Goal: Information Seeking & Learning: Learn about a topic

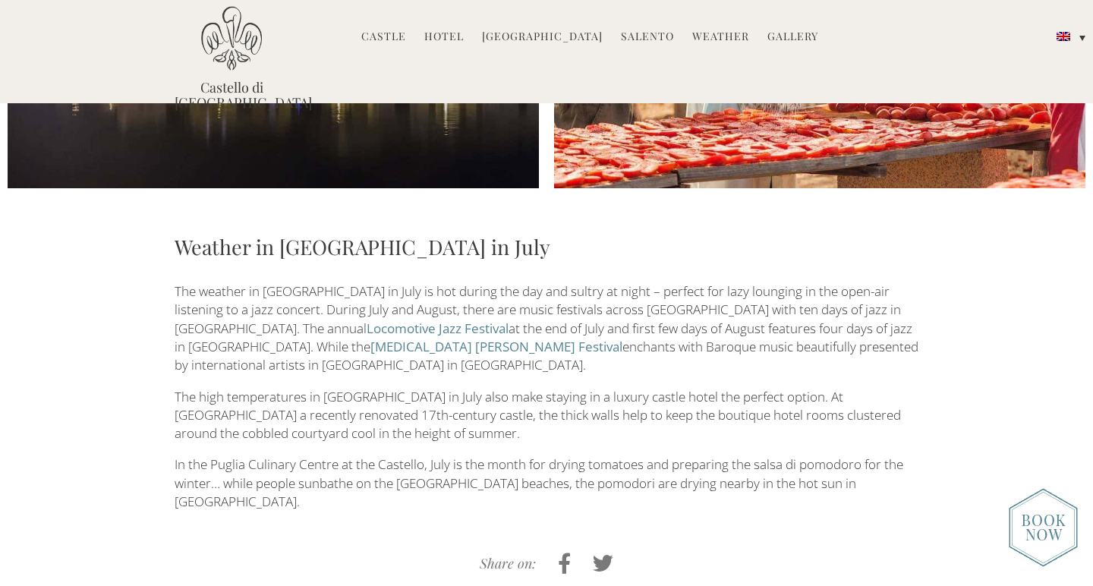
scroll to position [634, 0]
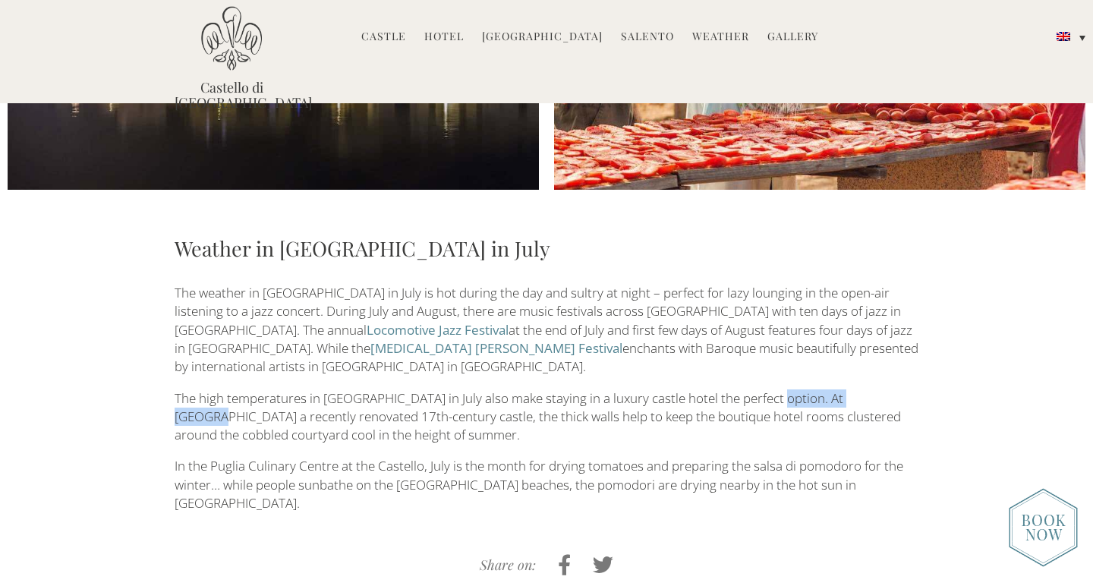
drag, startPoint x: 763, startPoint y: 308, endPoint x: 867, endPoint y: 311, distance: 104.0
click at [867, 389] on p "The high temperatures in Puglia in July also make staying in a luxury castle ho…" at bounding box center [547, 416] width 744 height 55
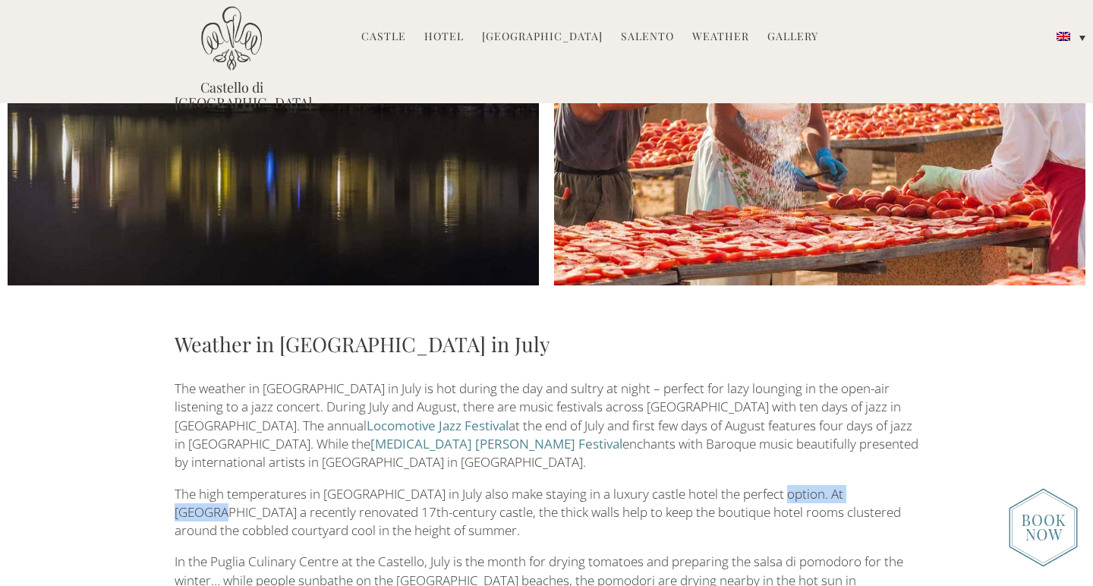
scroll to position [477, 0]
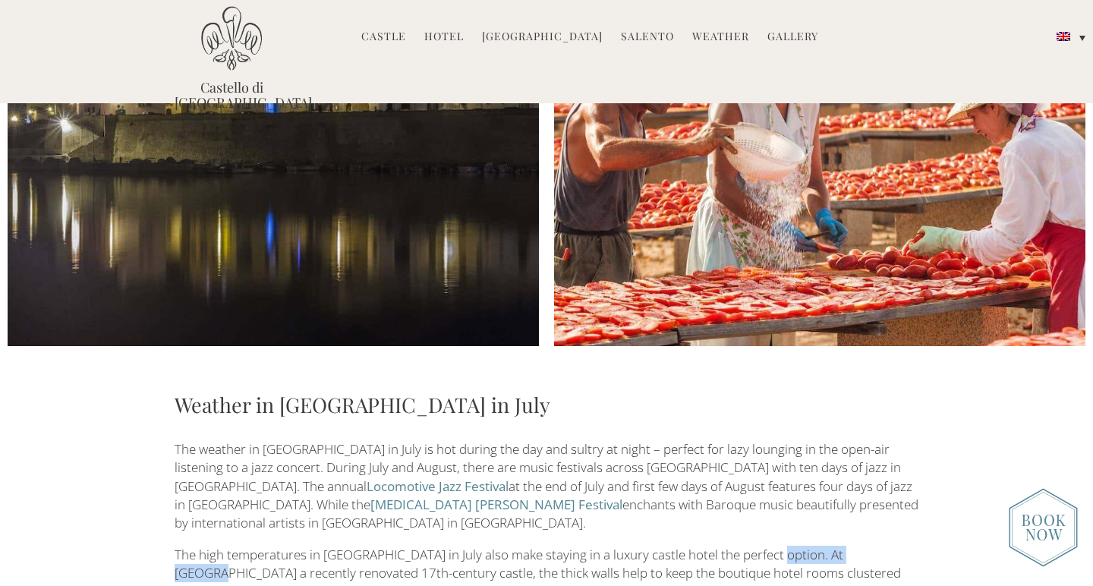
click at [562, 36] on link "[GEOGRAPHIC_DATA]" at bounding box center [542, 37] width 121 height 17
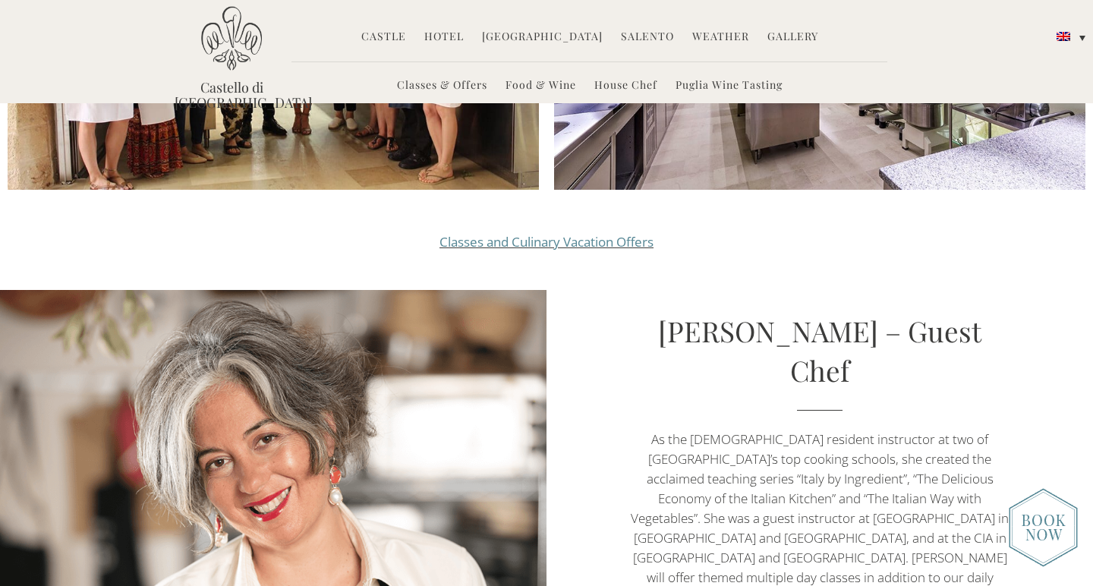
scroll to position [1805, 0]
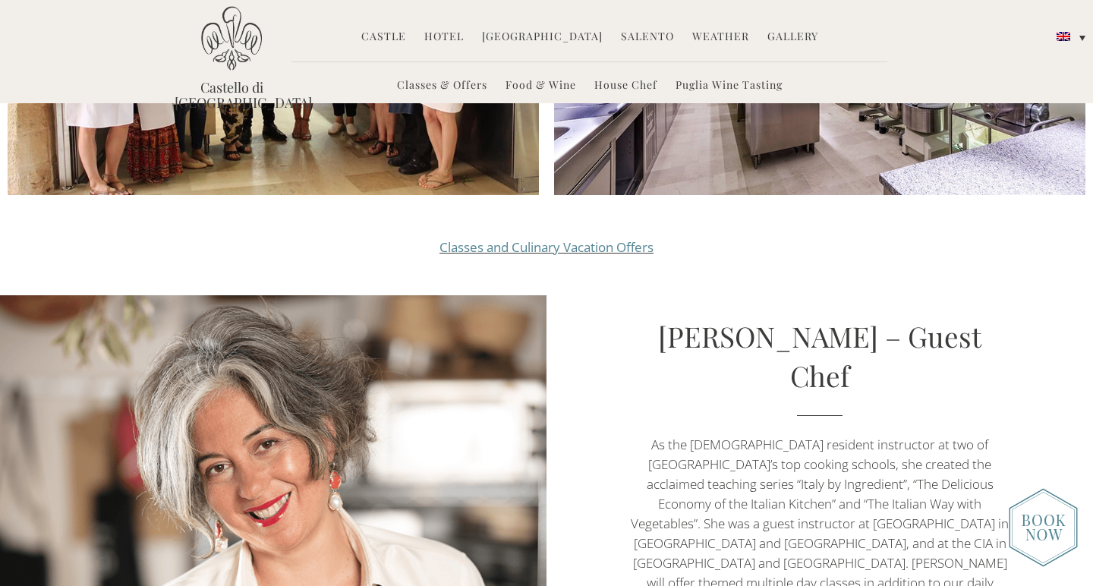
click at [580, 238] on link "Classes and Culinary Vacation Offers" at bounding box center [546, 246] width 214 height 17
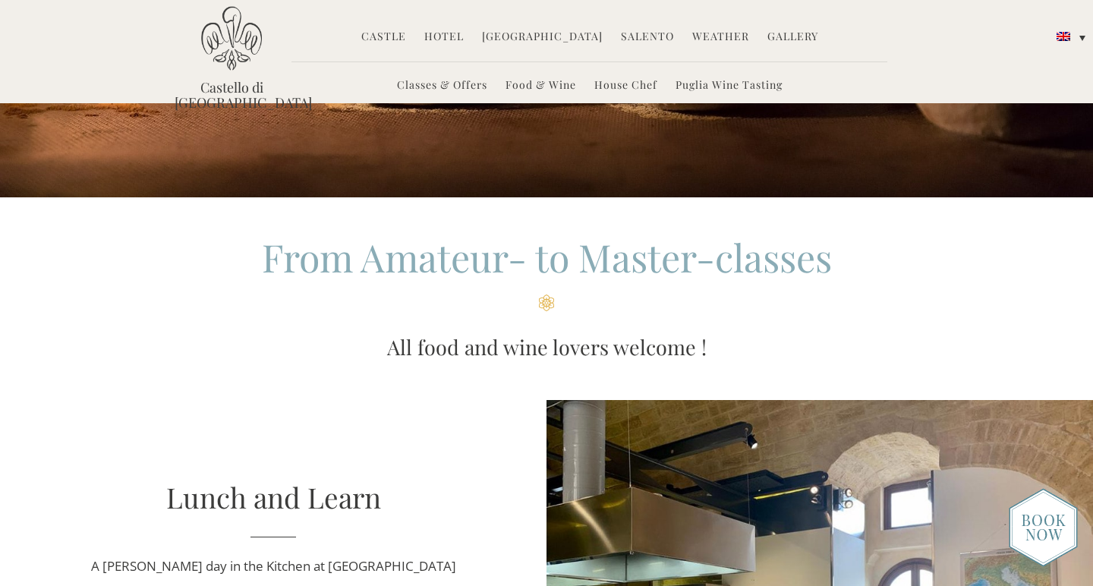
scroll to position [82, 0]
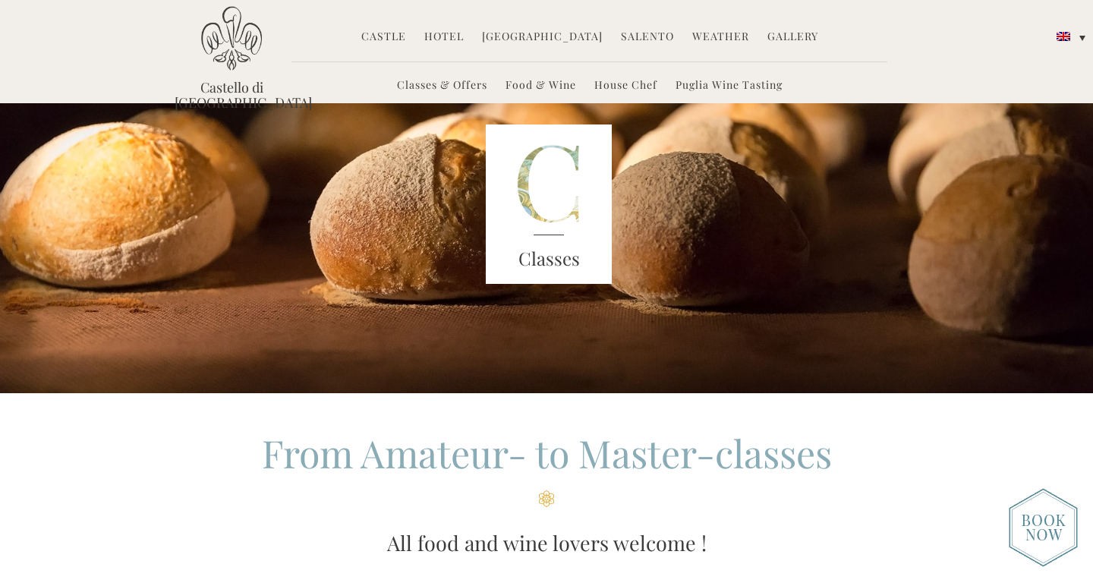
click at [396, 30] on link "Castle" at bounding box center [383, 37] width 45 height 17
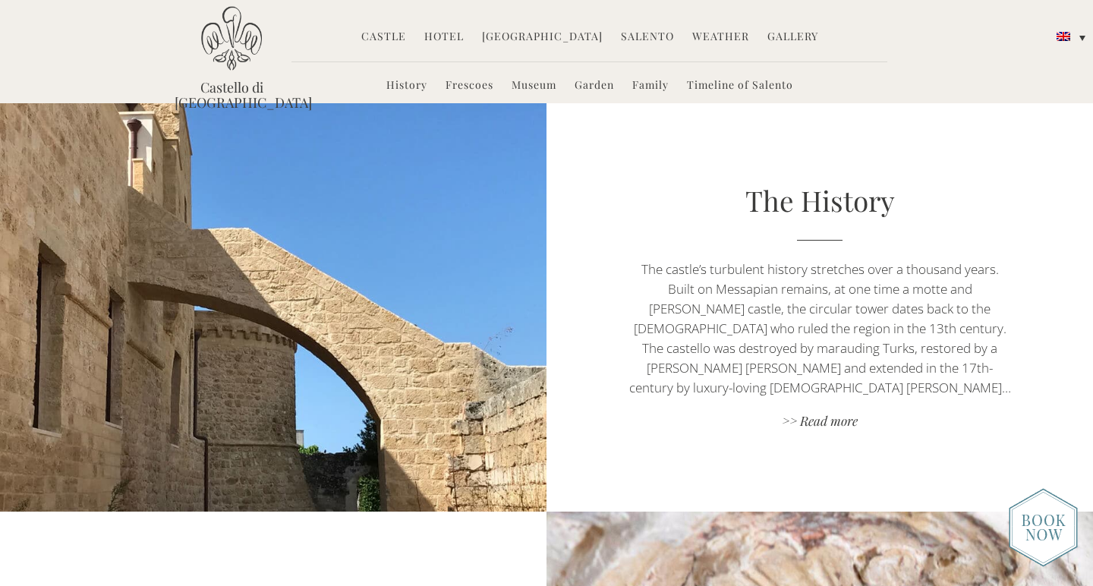
scroll to position [414, 0]
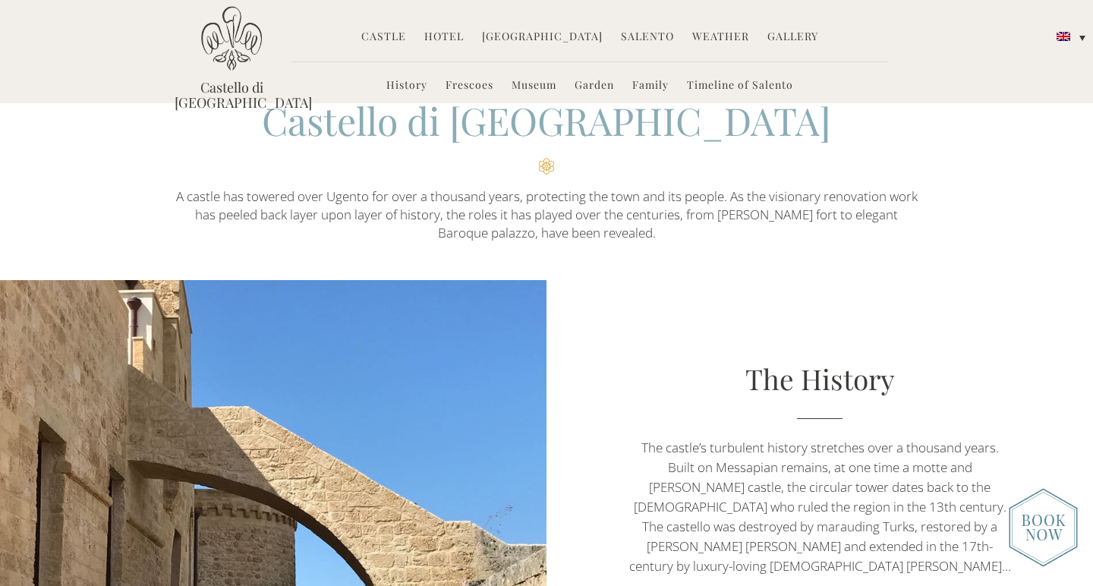
click at [450, 34] on link "Hotel" at bounding box center [443, 37] width 39 height 17
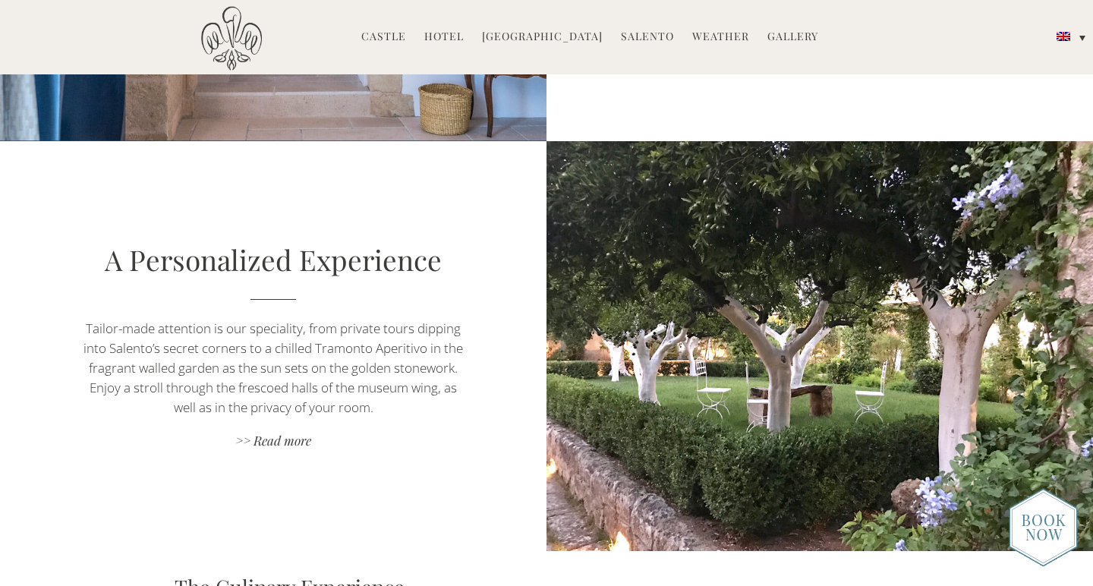
scroll to position [1289, 0]
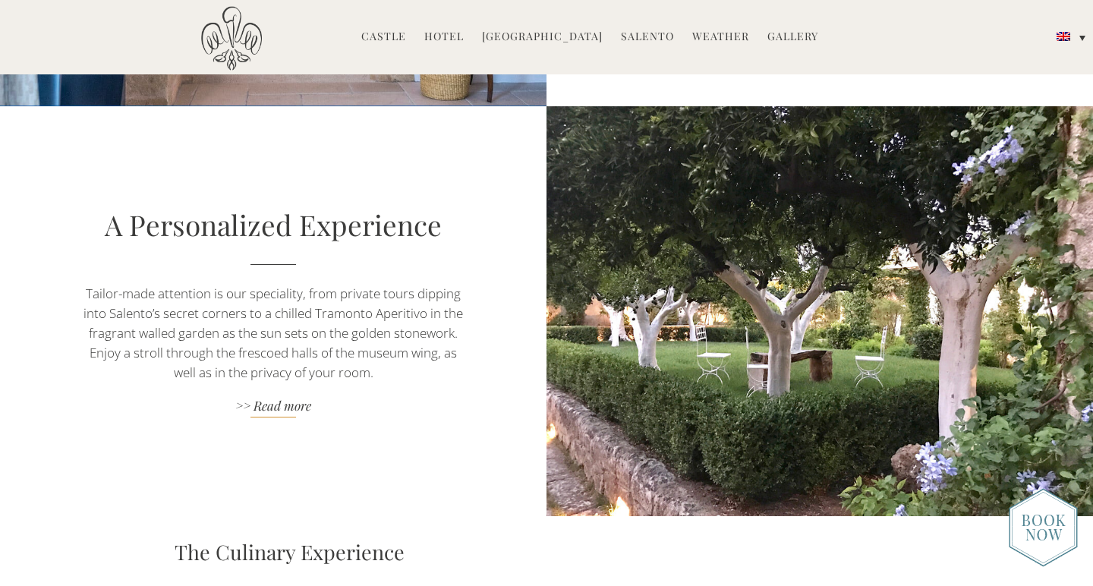
click at [273, 397] on link ">> Read more" at bounding box center [273, 407] width 382 height 20
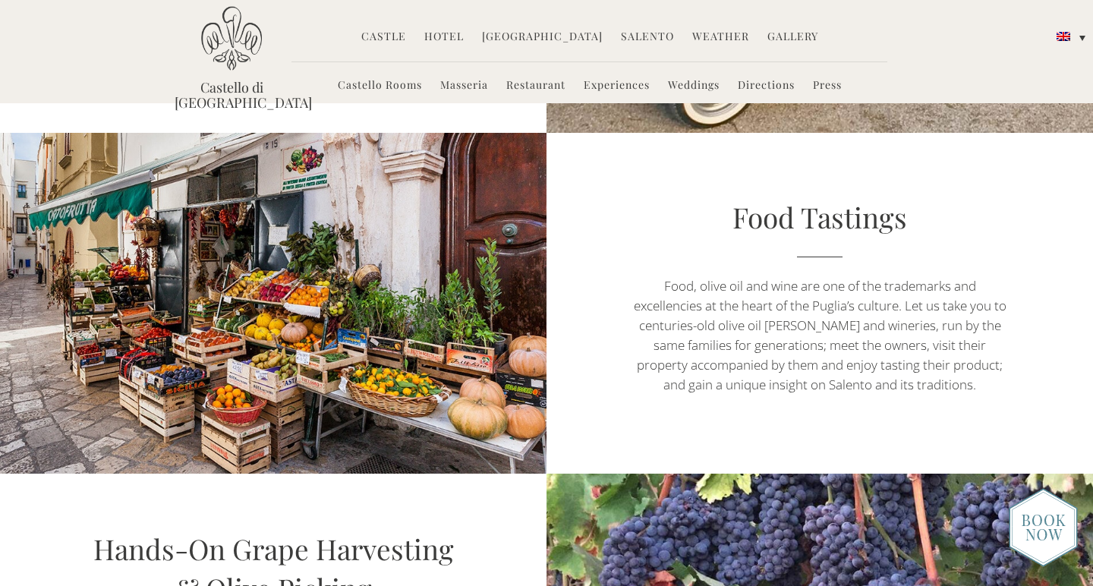
scroll to position [1398, 0]
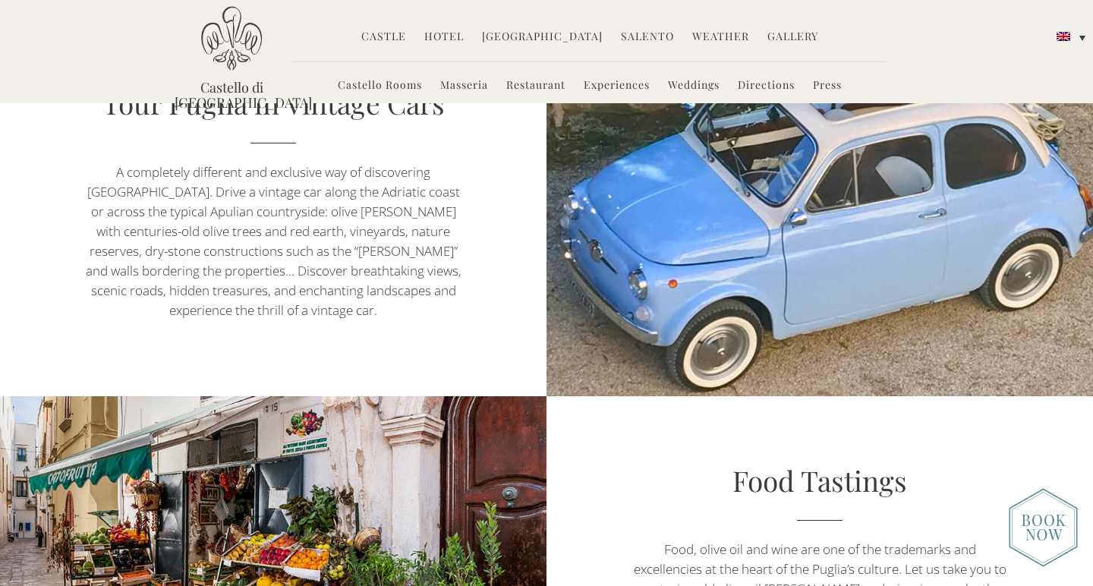
click at [527, 87] on link "Restaurant" at bounding box center [535, 85] width 59 height 17
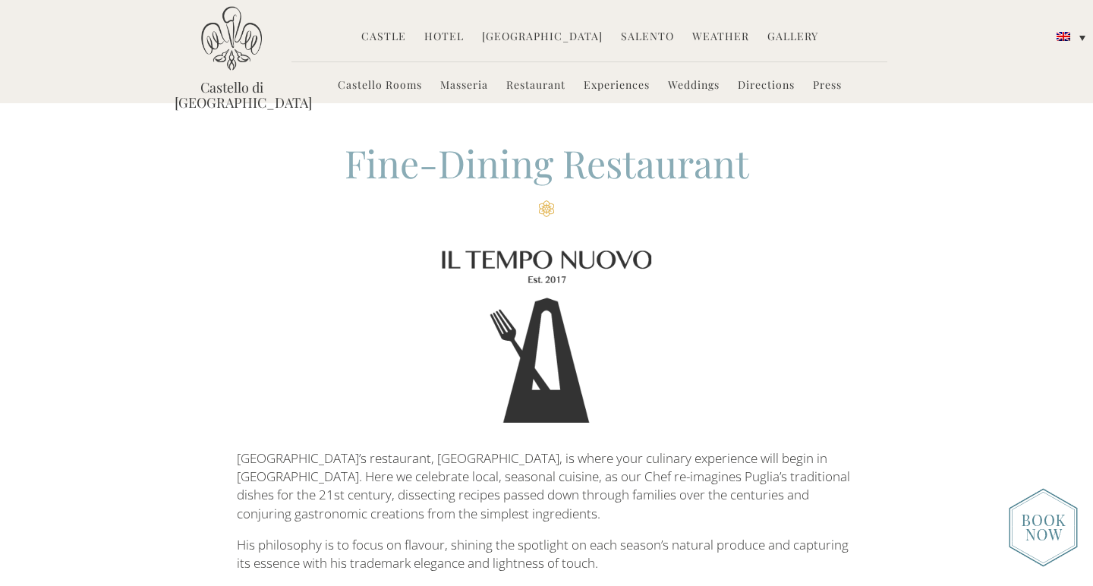
click at [615, 86] on link "Experiences" at bounding box center [617, 85] width 66 height 17
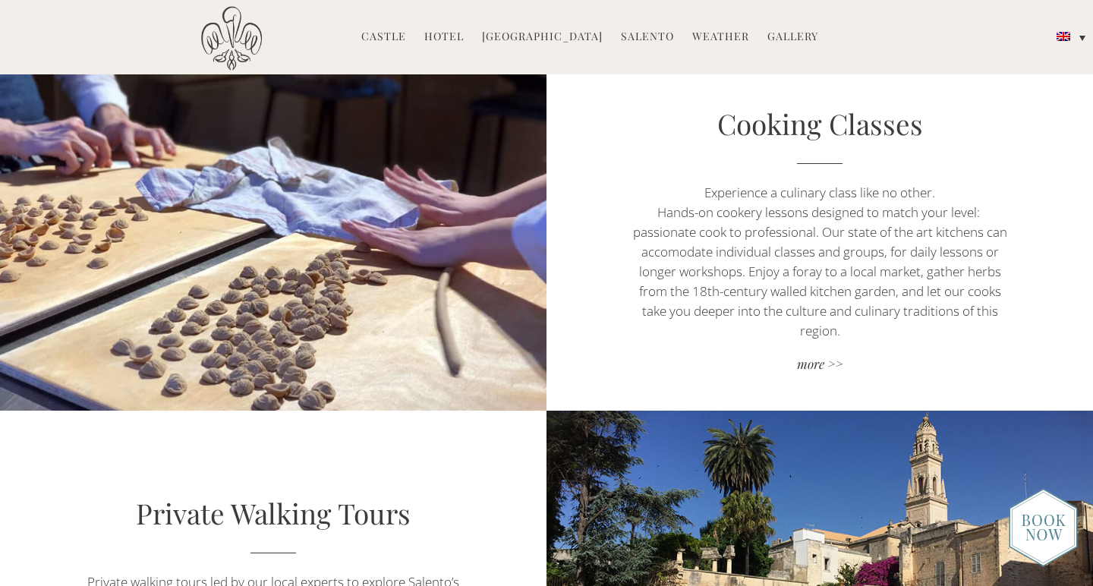
scroll to position [341, 0]
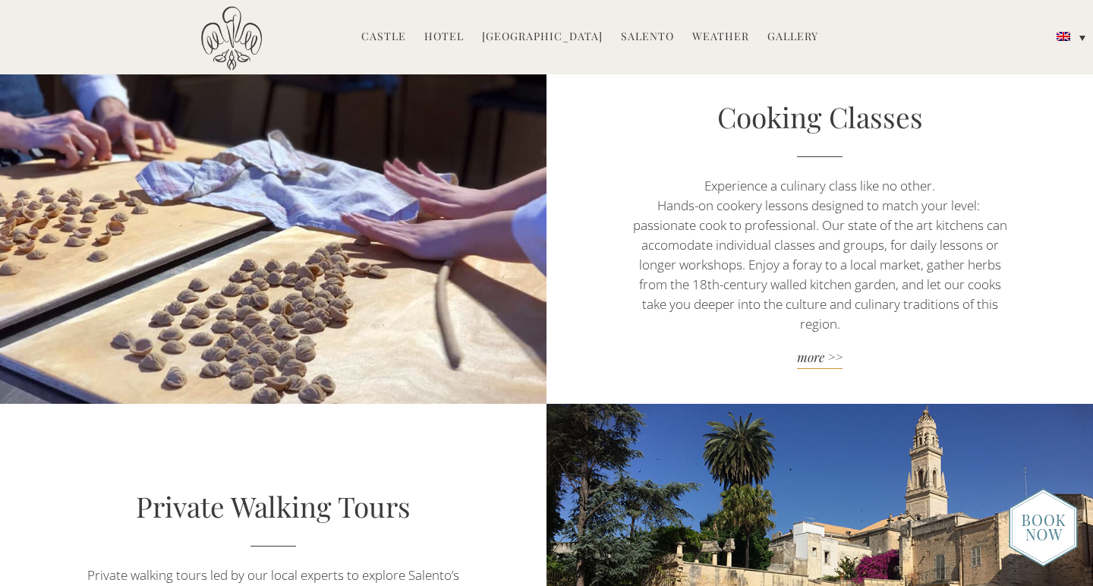
click at [810, 353] on link "more >>" at bounding box center [819, 358] width 382 height 20
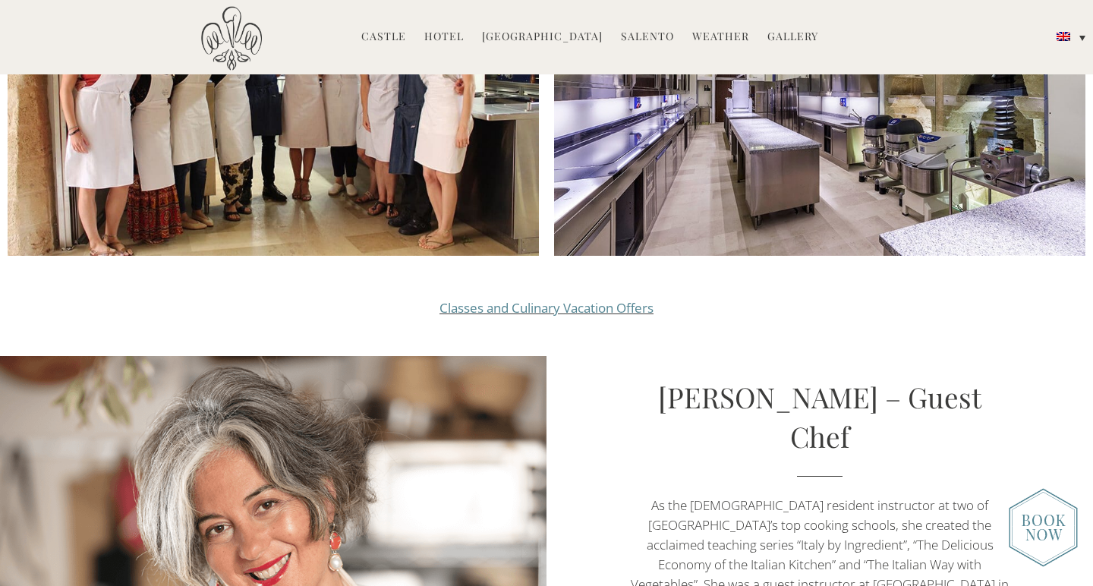
scroll to position [1745, 0]
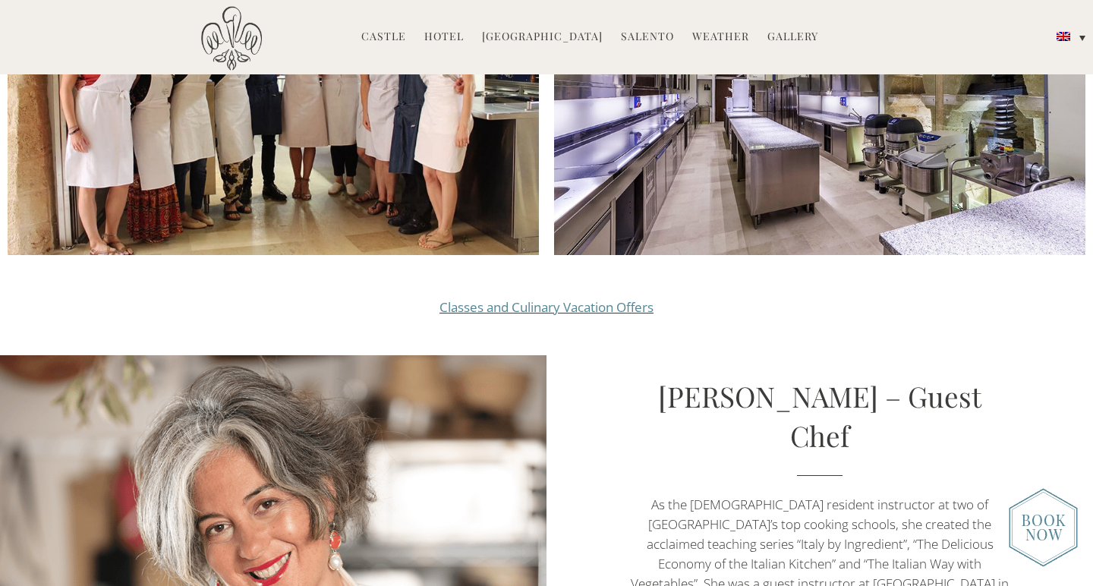
click at [596, 298] on link "Classes and Culinary Vacation Offers" at bounding box center [546, 306] width 214 height 17
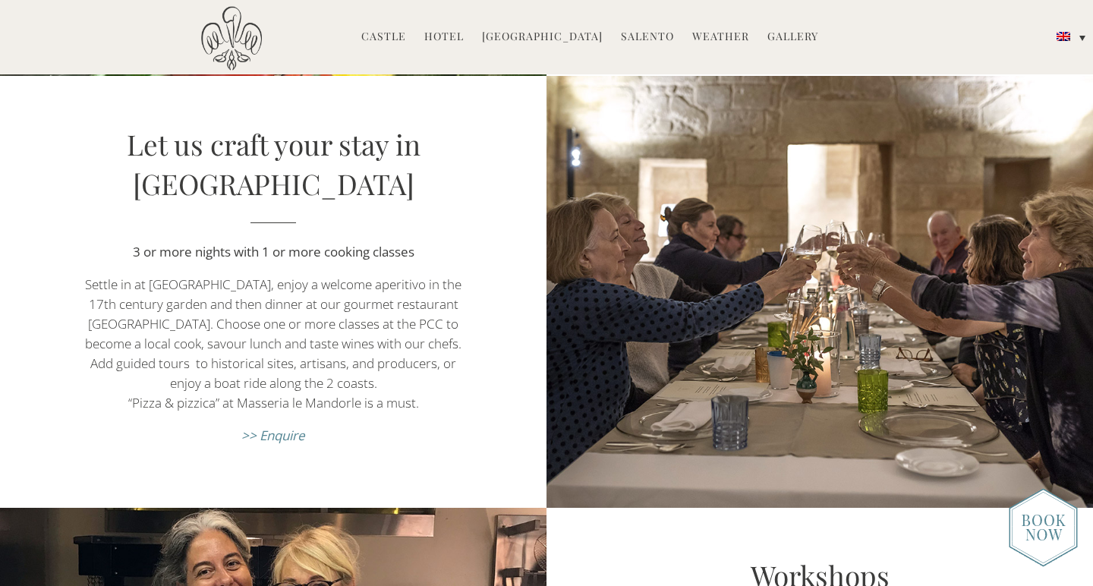
scroll to position [1467, 0]
